Goal: Task Accomplishment & Management: Use online tool/utility

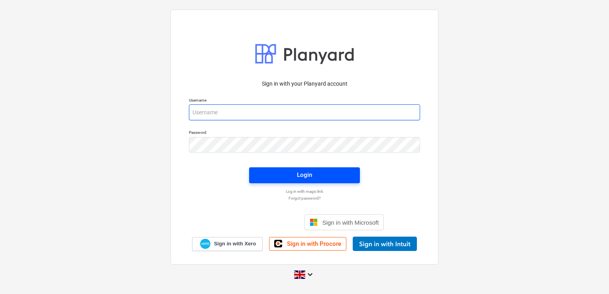
type input "[PERSON_NAME][EMAIL_ADDRESS][DOMAIN_NAME]"
click at [296, 178] on span "Login" at bounding box center [304, 175] width 92 height 10
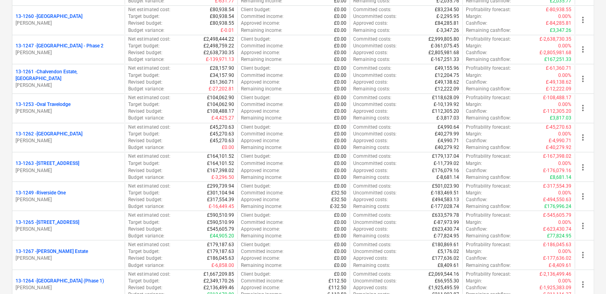
scroll to position [594, 0]
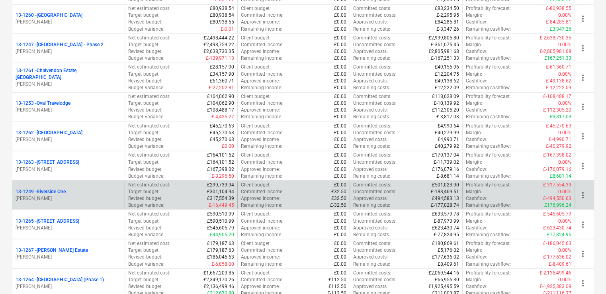
click at [74, 188] on div "13-1249 - [GEOGRAPHIC_DATA]" at bounding box center [69, 191] width 106 height 7
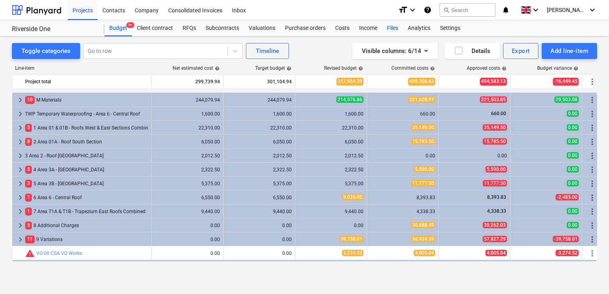
click at [390, 32] on div "Files" at bounding box center [392, 28] width 21 height 16
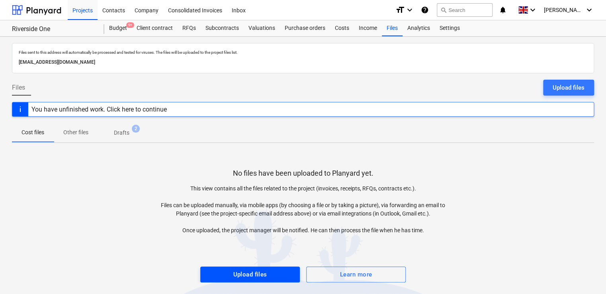
click at [257, 275] on div "Upload files" at bounding box center [250, 274] width 34 height 10
